Goal: Navigation & Orientation: Find specific page/section

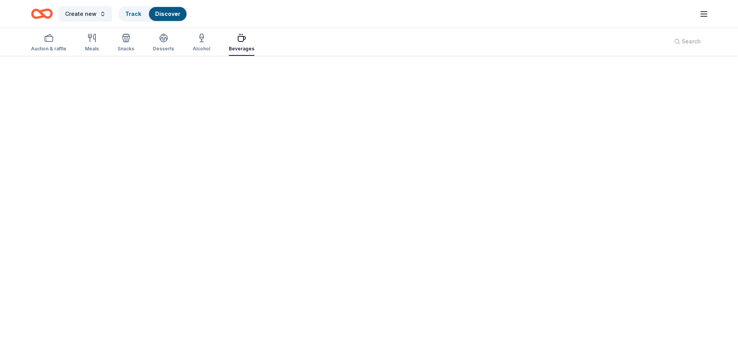
scroll to position [57, 0]
click at [49, 49] on div "Auction & raffle" at bounding box center [48, 49] width 35 height 6
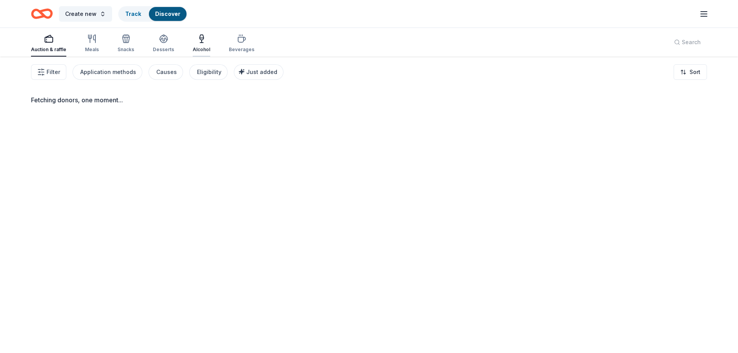
click at [196, 47] on div "Alcohol" at bounding box center [201, 50] width 17 height 6
click at [200, 41] on icon "button" at bounding box center [201, 38] width 9 height 9
click at [57, 47] on div "Auction & raffle" at bounding box center [48, 50] width 35 height 6
click at [96, 48] on div "Meals" at bounding box center [92, 50] width 14 height 6
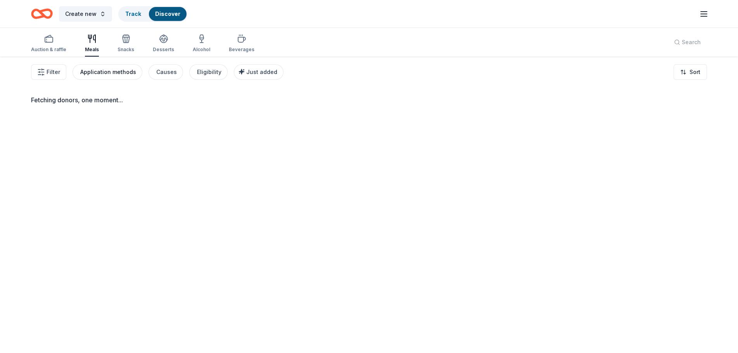
click at [112, 73] on div "Application methods" at bounding box center [108, 72] width 56 height 9
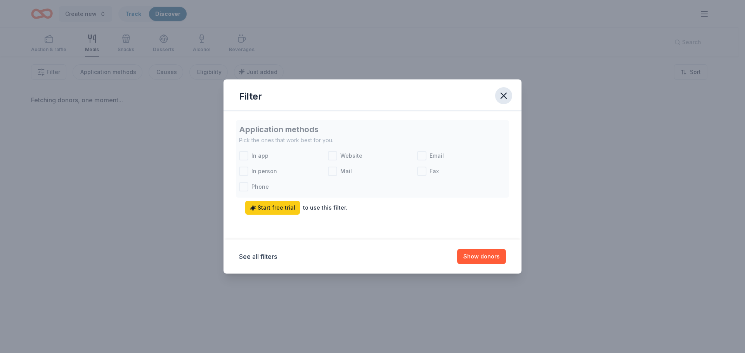
click at [501, 96] on icon "button" at bounding box center [503, 95] width 11 height 11
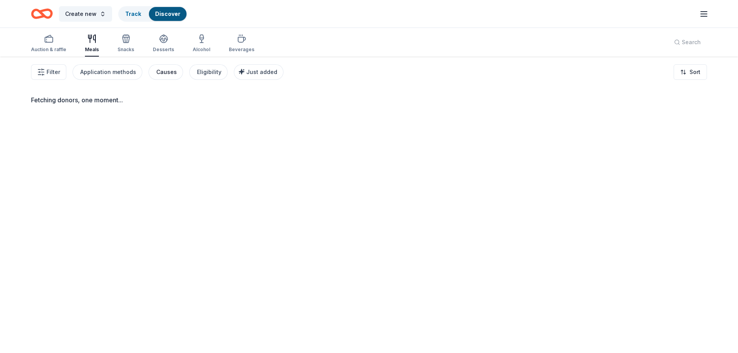
click at [167, 72] on div "Causes" at bounding box center [166, 72] width 21 height 9
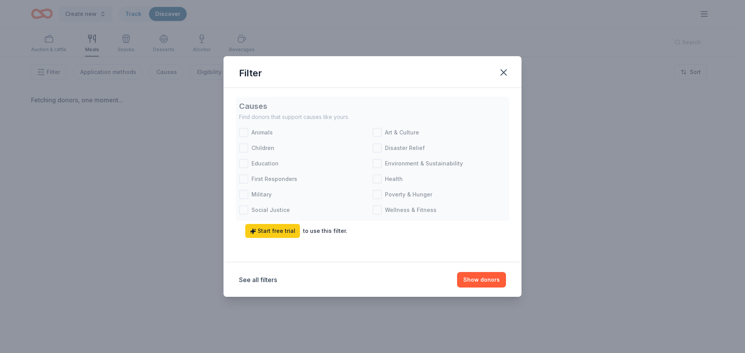
click at [242, 148] on div "Causes Find donors that support causes like yours. Animals Art & Culture Childr…" at bounding box center [372, 167] width 267 height 141
click at [501, 72] on icon "button" at bounding box center [503, 72] width 11 height 11
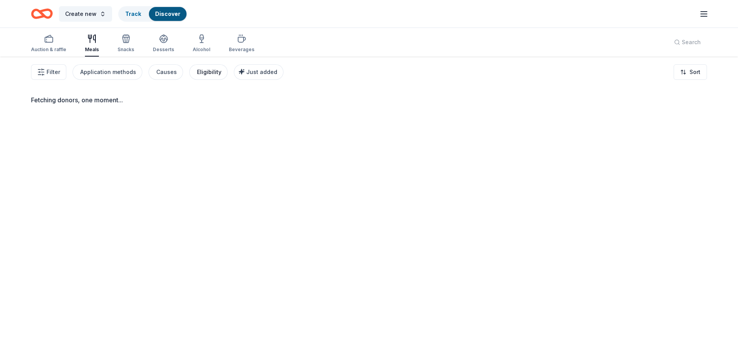
click at [212, 70] on div "Eligibility" at bounding box center [209, 72] width 24 height 9
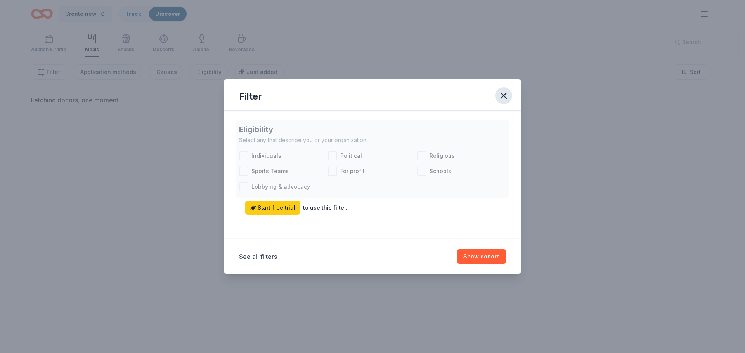
click at [501, 95] on icon "button" at bounding box center [503, 95] width 11 height 11
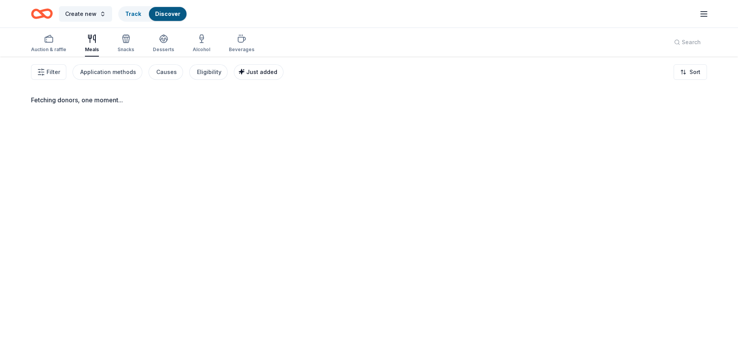
click at [253, 74] on span "Just added" at bounding box center [261, 72] width 31 height 7
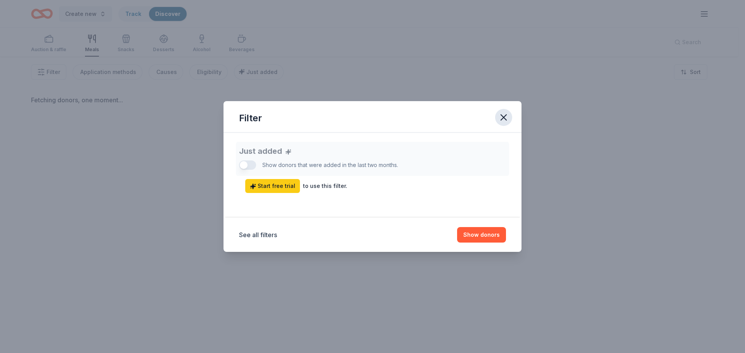
click at [503, 115] on icon "button" at bounding box center [503, 117] width 11 height 11
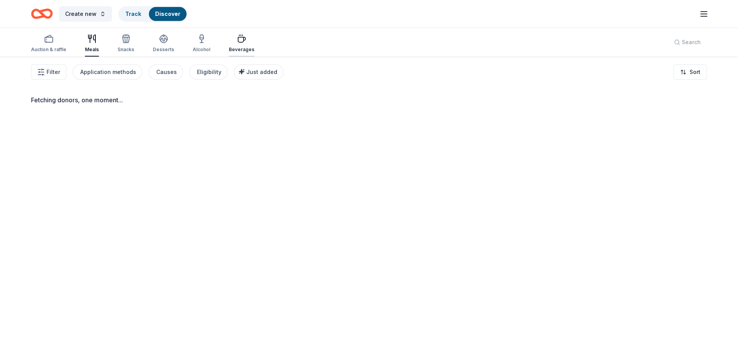
click at [239, 40] on icon "button" at bounding box center [241, 38] width 9 height 9
click at [197, 39] on icon "button" at bounding box center [201, 38] width 9 height 9
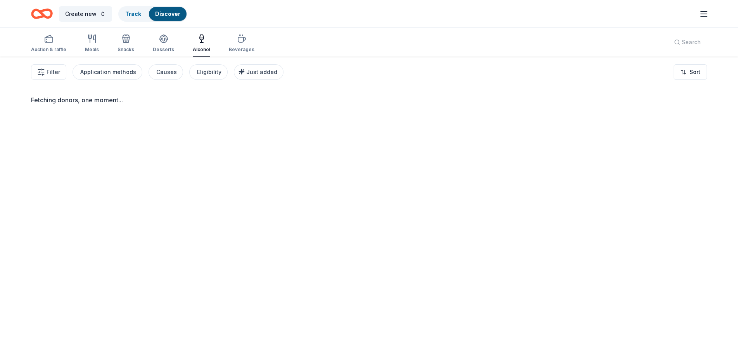
click at [197, 39] on icon "button" at bounding box center [201, 38] width 9 height 9
click at [103, 14] on button "Create new" at bounding box center [85, 14] width 53 height 16
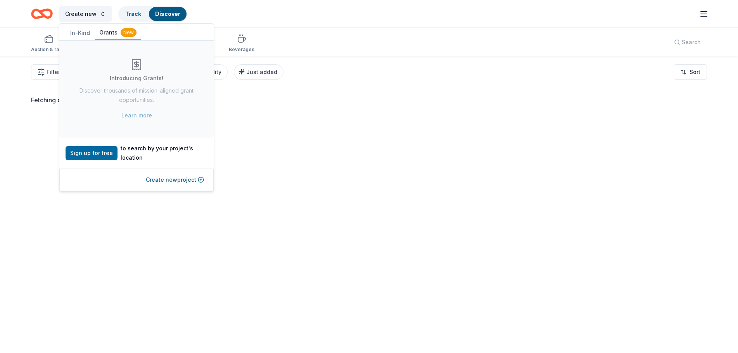
click at [386, 175] on div "Fetching donors, one moment..." at bounding box center [369, 233] width 738 height 353
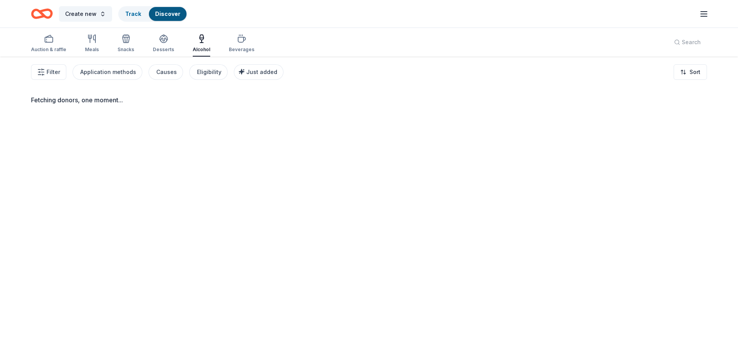
click at [707, 17] on icon "button" at bounding box center [704, 13] width 9 height 9
click at [616, 109] on button "Logout" at bounding box center [609, 110] width 21 height 9
